Goal: Task Accomplishment & Management: Manage account settings

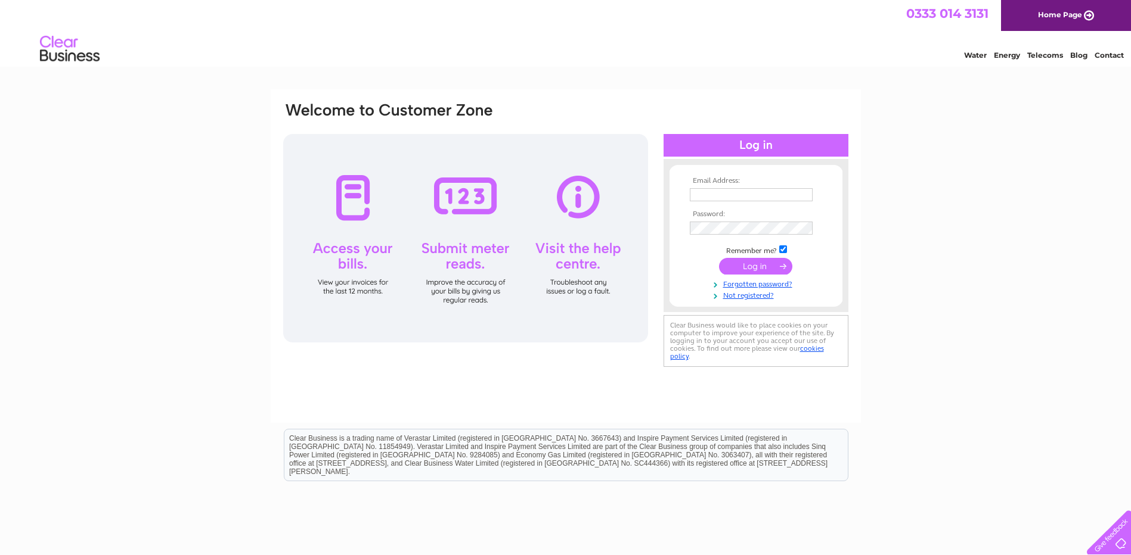
type input "lynsey@nmp-ltd.co.uk"
click at [746, 262] on input "submit" at bounding box center [755, 266] width 73 height 17
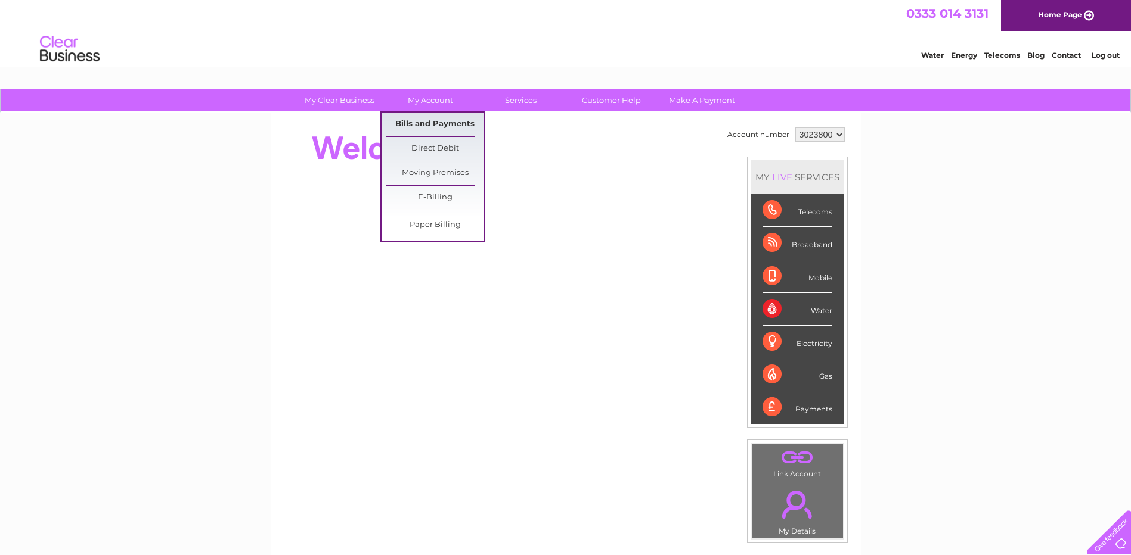
click at [432, 124] on link "Bills and Payments" at bounding box center [435, 125] width 98 height 24
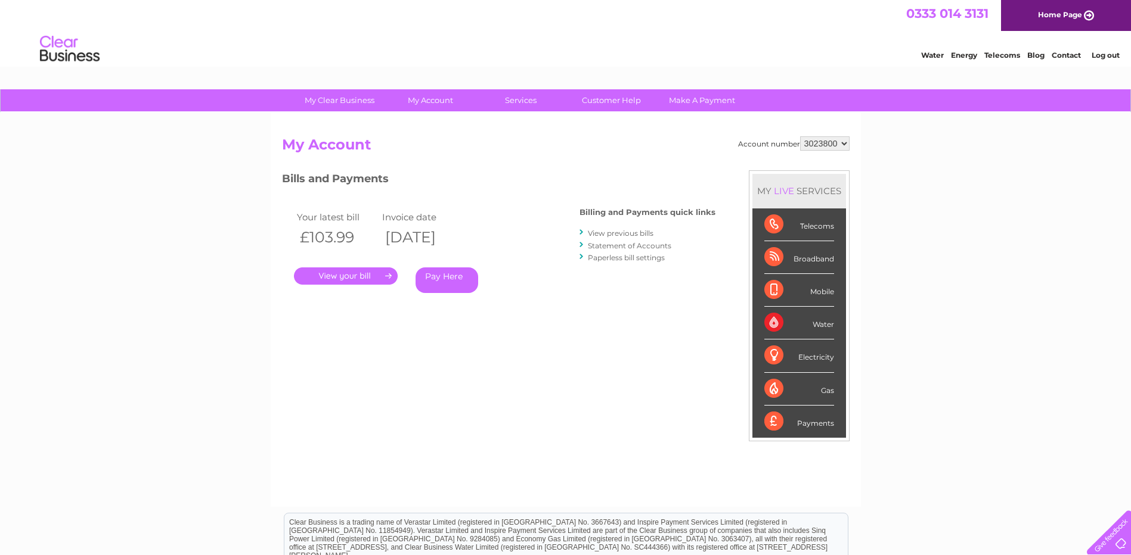
click at [361, 273] on link "." at bounding box center [346, 276] width 104 height 17
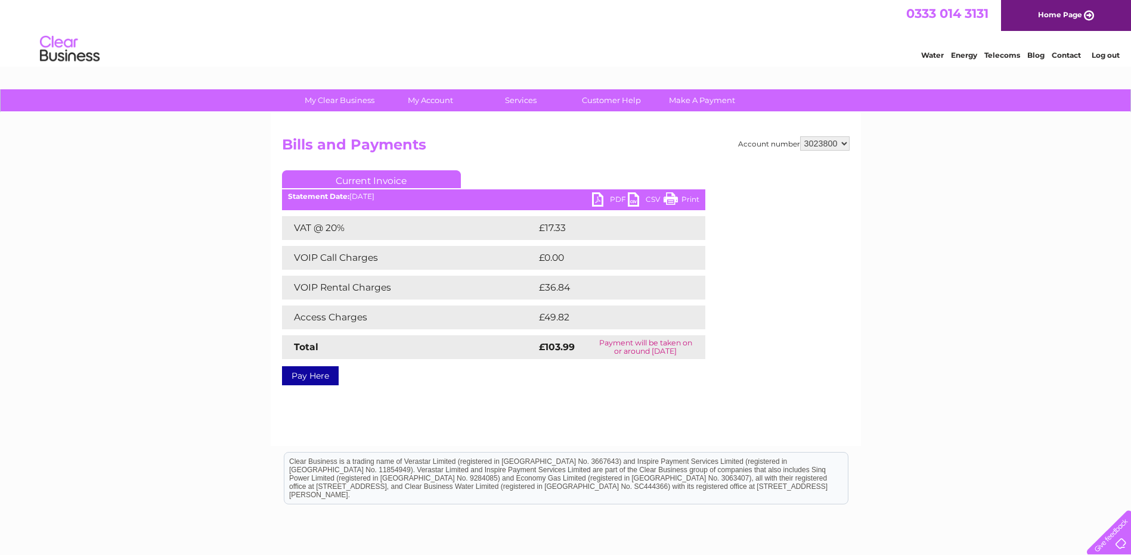
click at [601, 194] on link "PDF" at bounding box center [610, 200] width 36 height 17
